Goal: Information Seeking & Learning: Learn about a topic

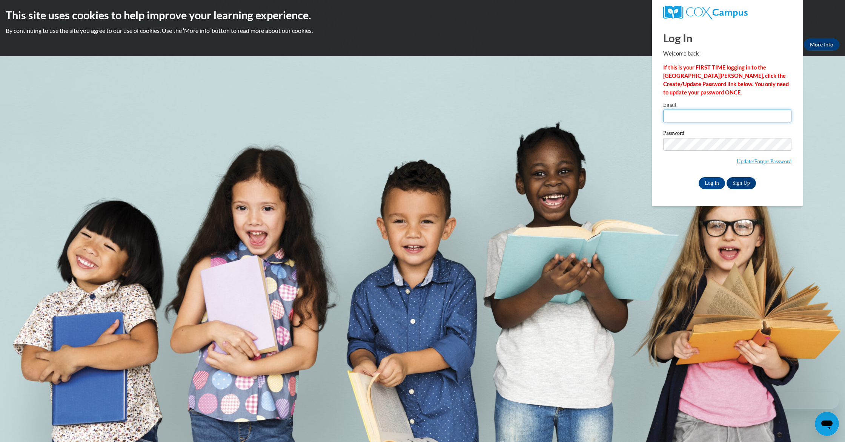
click at [670, 119] on input "Email" at bounding box center [727, 115] width 128 height 13
type input "sondrajeter4@gmail.com"
click at [710, 183] on input "Log In" at bounding box center [712, 183] width 26 height 12
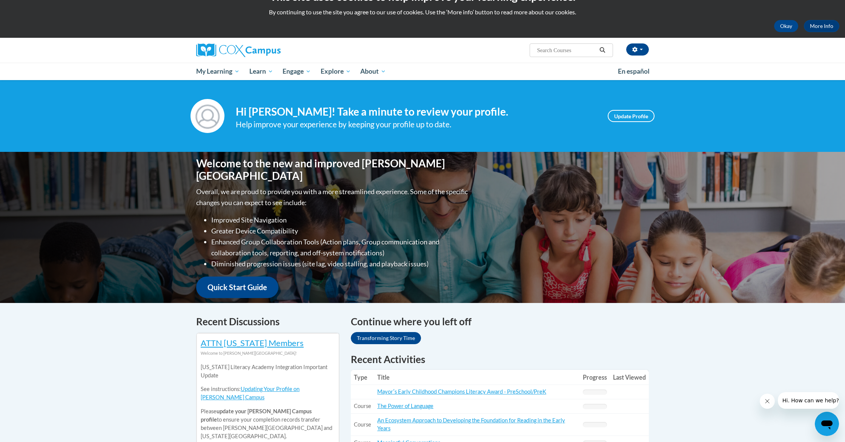
scroll to position [18, 0]
click at [236, 85] on span "My Course Progress" at bounding box center [225, 86] width 59 height 8
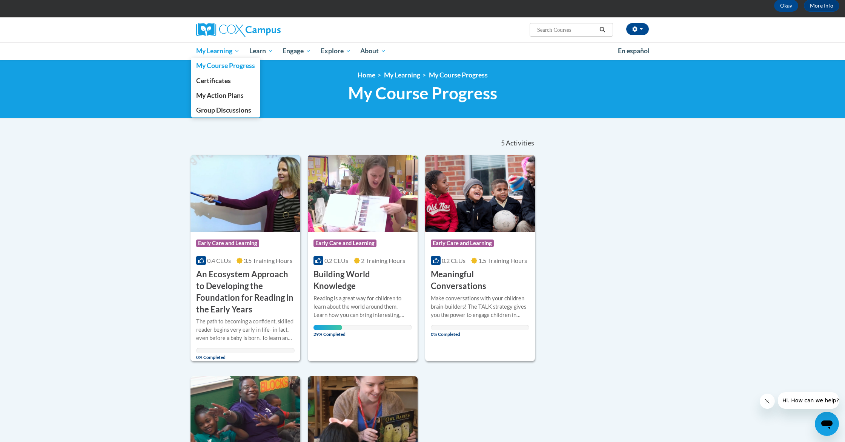
scroll to position [39, 2]
click at [221, 78] on span "Certificates" at bounding box center [213, 81] width 35 height 8
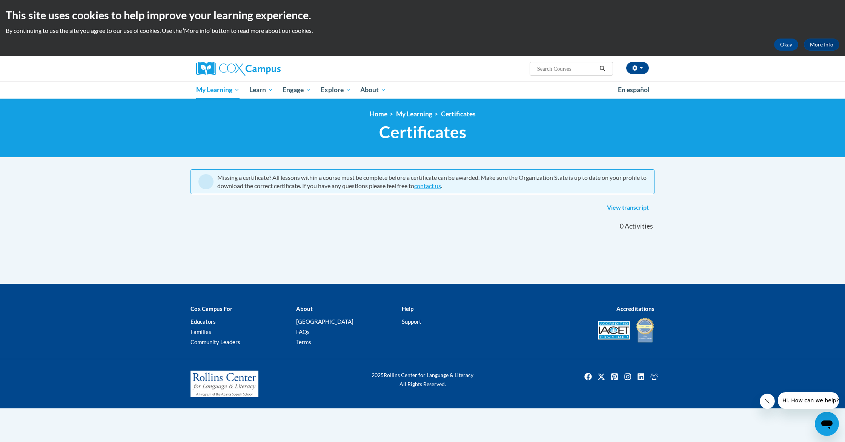
click at [614, 205] on link "View transcript" at bounding box center [628, 208] width 53 height 12
click at [226, 103] on span "My Course Progress" at bounding box center [225, 104] width 59 height 8
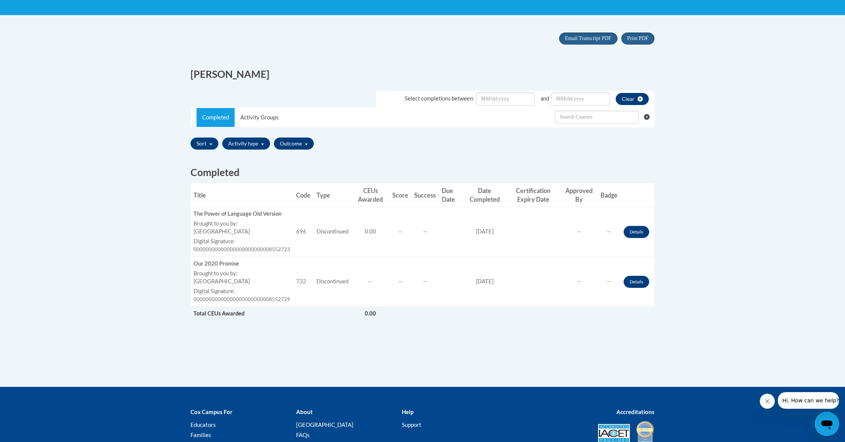
scroll to position [142, 0]
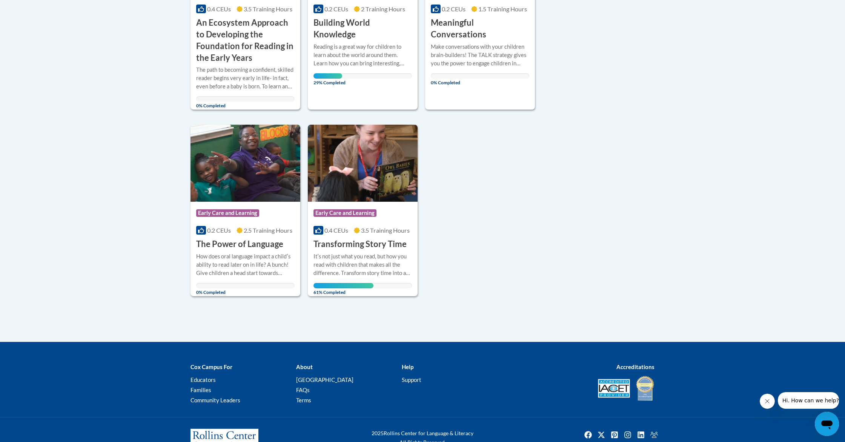
scroll to position [292, 0]
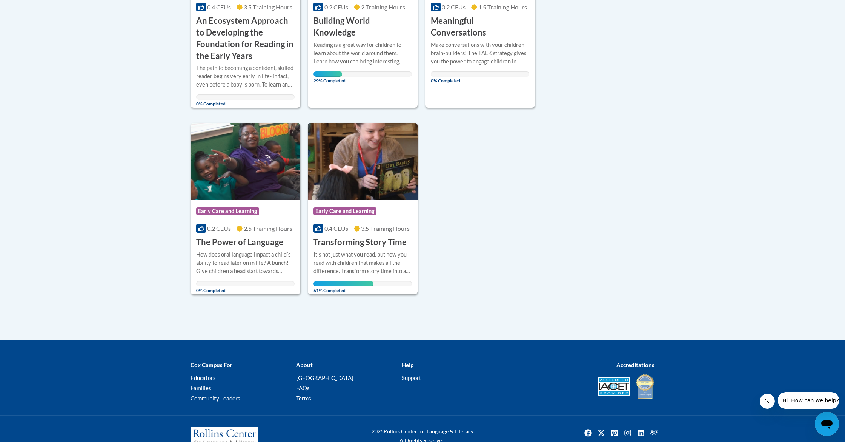
click at [335, 210] on span "Early Care and Learning" at bounding box center [345, 211] width 63 height 8
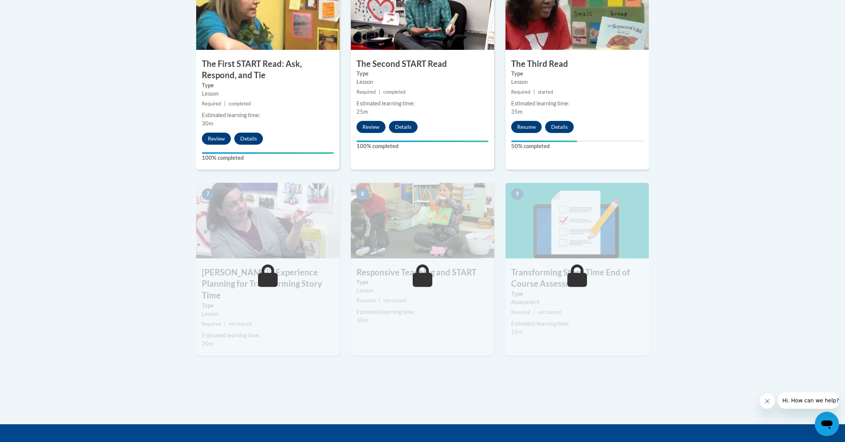
scroll to position [499, 0]
click at [523, 126] on button "Resume" at bounding box center [526, 127] width 31 height 12
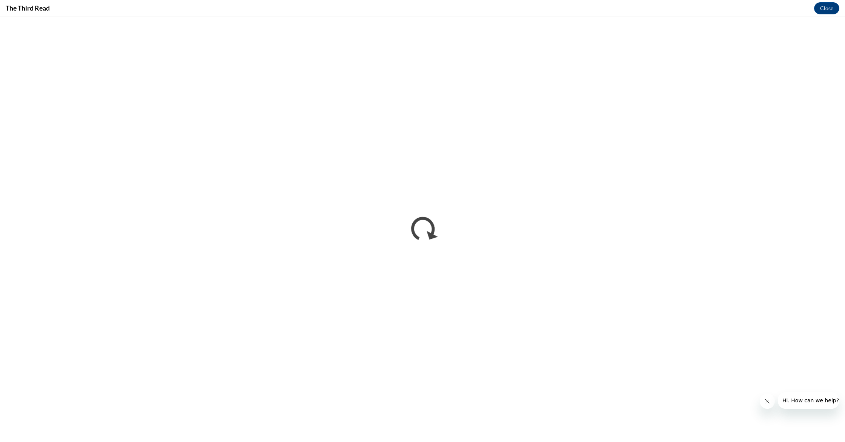
scroll to position [0, 0]
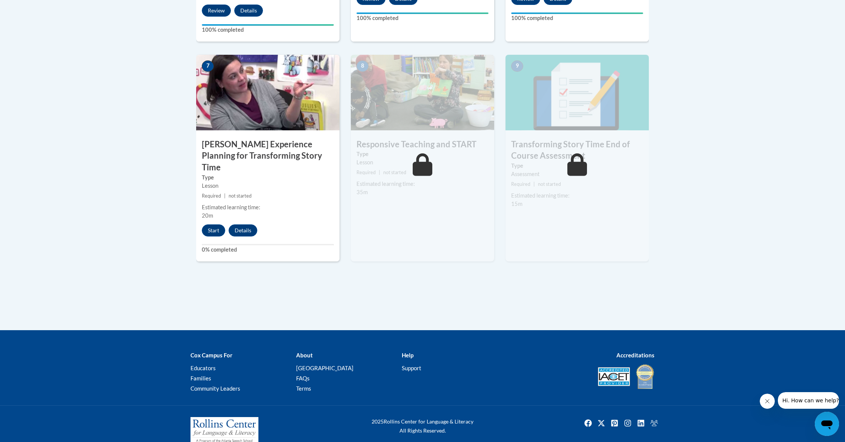
scroll to position [627, 0]
click at [214, 224] on button "Start" at bounding box center [213, 230] width 23 height 12
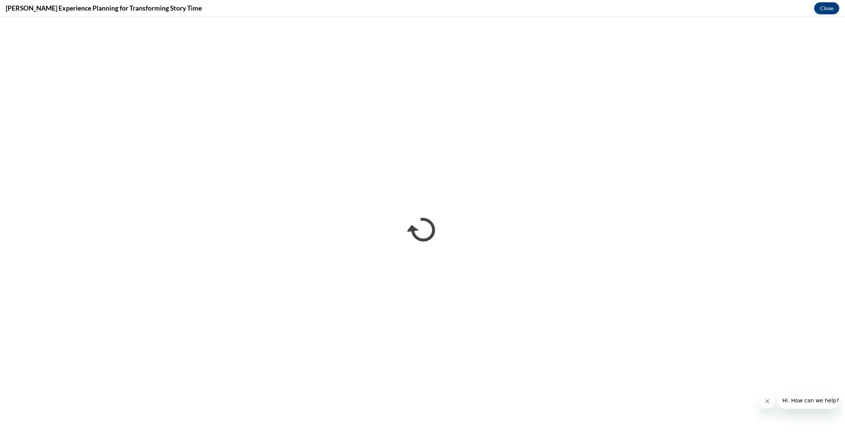
scroll to position [0, 0]
